Goal: Task Accomplishment & Management: Use online tool/utility

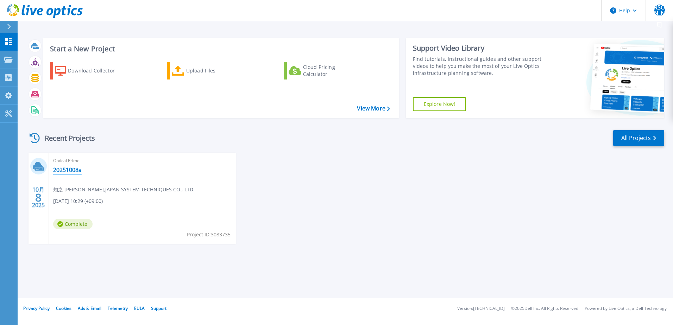
click at [76, 170] on link "20251008a" at bounding box center [67, 169] width 29 height 7
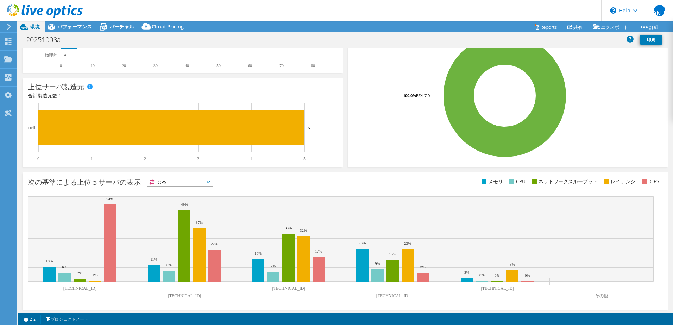
scroll to position [145, 0]
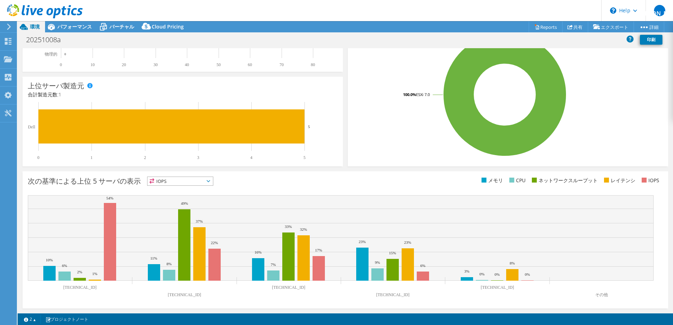
click at [202, 182] on span "IOPS" at bounding box center [179, 181] width 65 height 8
click at [193, 196] on li "メモリ" at bounding box center [179, 200] width 65 height 10
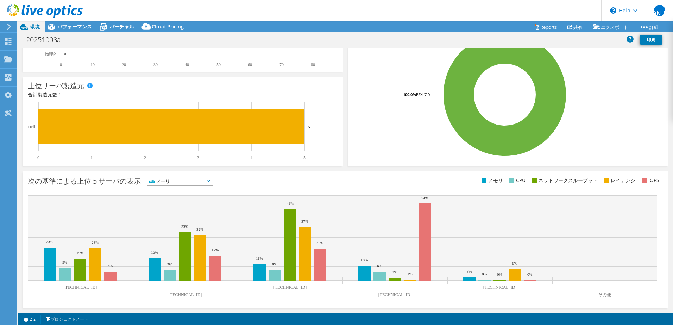
click at [204, 181] on span "メモリ" at bounding box center [175, 181] width 57 height 8
click at [201, 191] on li "IOPS" at bounding box center [179, 190] width 65 height 10
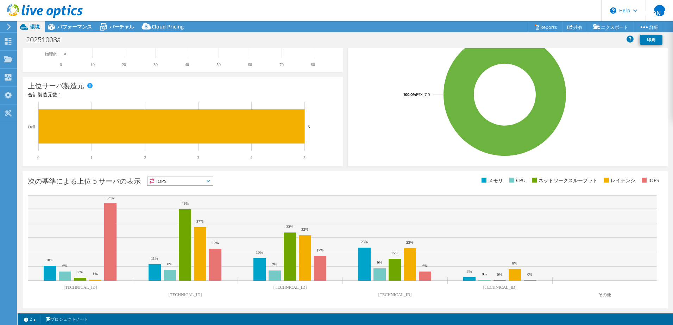
click at [39, 11] on icon at bounding box center [45, 11] width 76 height 14
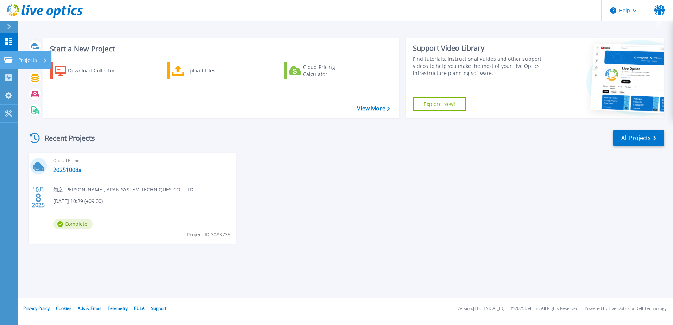
click at [15, 62] on link "Projects Projects" at bounding box center [9, 60] width 18 height 18
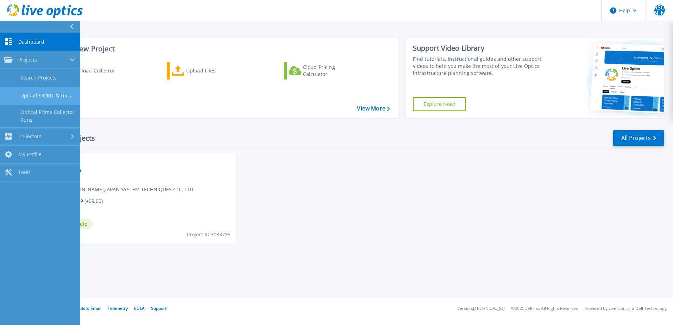
click at [44, 97] on link "Upload SIOKIT & Files" at bounding box center [40, 96] width 80 height 18
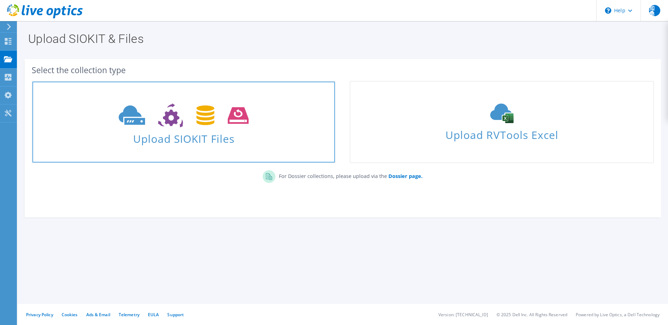
click at [188, 117] on icon at bounding box center [184, 115] width 130 height 24
